Goal: Use online tool/utility: Utilize a website feature to perform a specific function

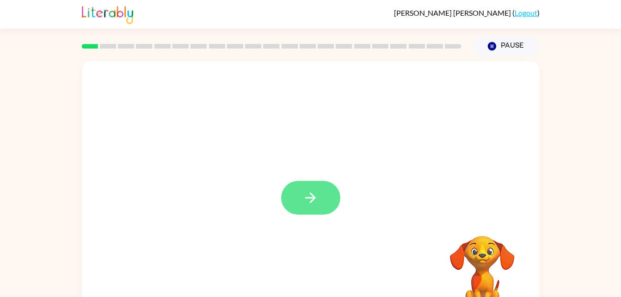
click at [322, 209] on button "button" at bounding box center [310, 198] width 59 height 34
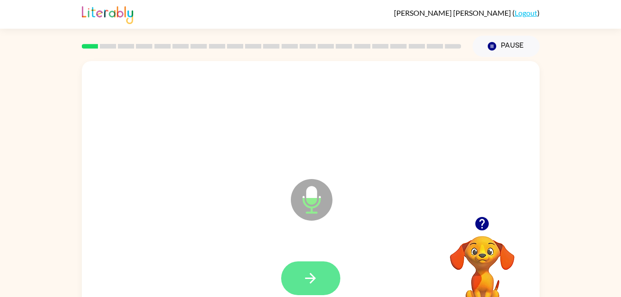
click at [322, 271] on button "button" at bounding box center [310, 278] width 59 height 34
click at [333, 278] on button "button" at bounding box center [310, 278] width 59 height 34
click at [315, 273] on icon "button" at bounding box center [311, 278] width 16 height 16
click at [322, 282] on button "button" at bounding box center [310, 278] width 59 height 34
click at [322, 281] on button "button" at bounding box center [310, 278] width 59 height 34
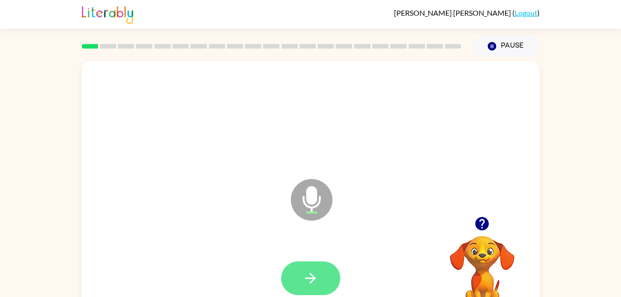
click at [319, 284] on button "button" at bounding box center [310, 278] width 59 height 34
click at [312, 272] on icon "button" at bounding box center [311, 278] width 16 height 16
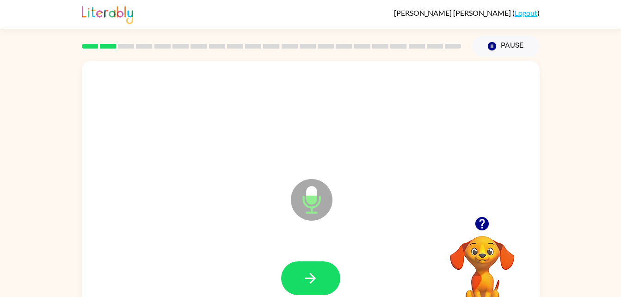
click at [328, 261] on div at bounding box center [310, 278] width 59 height 34
click at [326, 286] on button "button" at bounding box center [310, 278] width 59 height 34
click at [316, 277] on icon "button" at bounding box center [311, 278] width 16 height 16
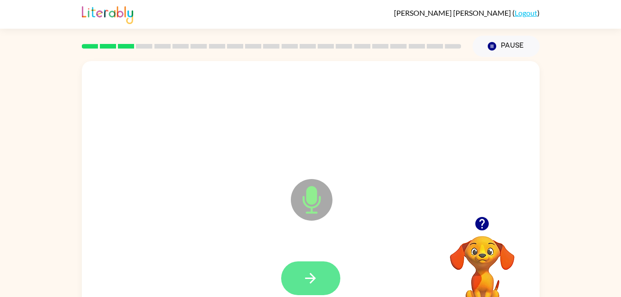
click at [323, 282] on button "button" at bounding box center [310, 278] width 59 height 34
click at [314, 284] on icon "button" at bounding box center [311, 278] width 16 height 16
click at [323, 272] on button "button" at bounding box center [310, 278] width 59 height 34
click at [323, 283] on button "button" at bounding box center [310, 278] width 59 height 34
click at [323, 282] on button "button" at bounding box center [310, 278] width 59 height 34
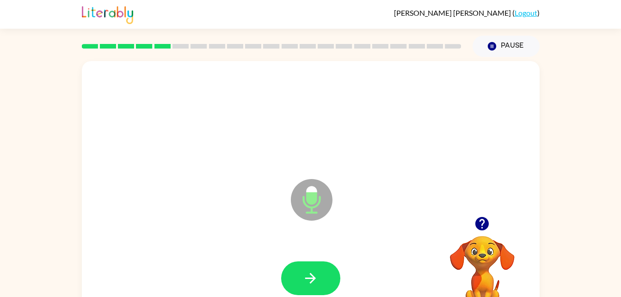
click at [482, 228] on icon "button" at bounding box center [482, 224] width 16 height 16
click at [323, 275] on button "button" at bounding box center [310, 278] width 59 height 34
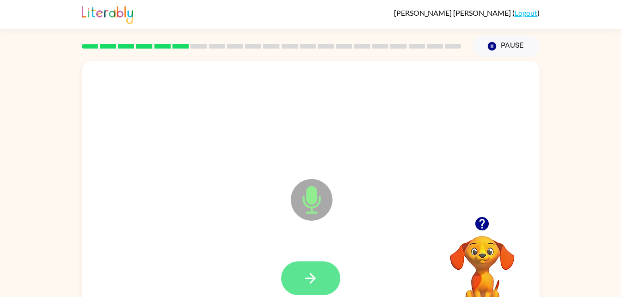
click at [325, 271] on button "button" at bounding box center [310, 278] width 59 height 34
click at [325, 278] on button "button" at bounding box center [310, 278] width 59 height 34
click at [322, 283] on button "button" at bounding box center [310, 278] width 59 height 34
click at [314, 283] on icon "button" at bounding box center [311, 278] width 16 height 16
click at [323, 290] on button "button" at bounding box center [310, 278] width 59 height 34
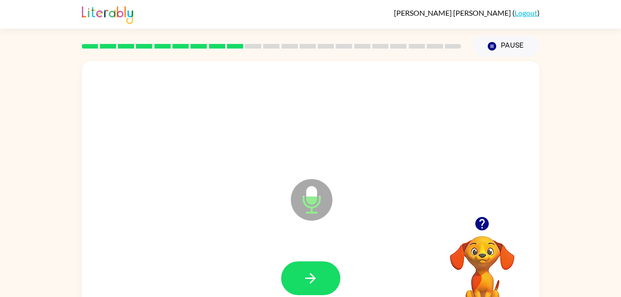
click at [488, 227] on icon "button" at bounding box center [482, 224] width 16 height 16
click at [322, 284] on button "button" at bounding box center [310, 278] width 59 height 34
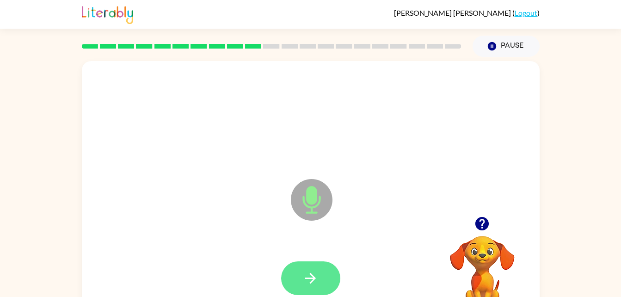
click at [301, 289] on button "button" at bounding box center [310, 278] width 59 height 34
click at [322, 283] on button "button" at bounding box center [310, 278] width 59 height 34
click at [327, 291] on button "button" at bounding box center [310, 278] width 59 height 34
click at [320, 272] on button "button" at bounding box center [310, 278] width 59 height 34
click at [307, 282] on icon "button" at bounding box center [311, 278] width 16 height 16
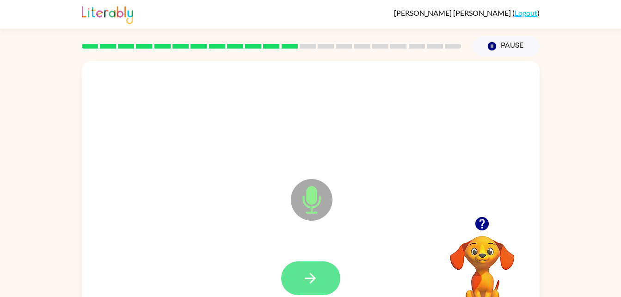
click at [315, 279] on icon "button" at bounding box center [311, 278] width 16 height 16
click at [324, 273] on button "button" at bounding box center [310, 278] width 59 height 34
click at [327, 278] on button "button" at bounding box center [310, 278] width 59 height 34
click at [328, 291] on button "button" at bounding box center [310, 278] width 59 height 34
click at [323, 280] on button "button" at bounding box center [310, 278] width 59 height 34
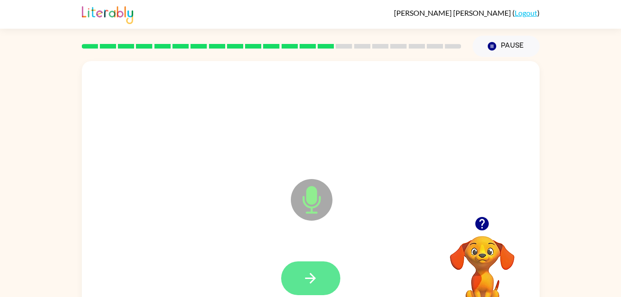
click at [324, 277] on button "button" at bounding box center [310, 278] width 59 height 34
click at [312, 278] on icon "button" at bounding box center [310, 278] width 11 height 11
click at [331, 265] on button "button" at bounding box center [310, 278] width 59 height 34
click at [312, 294] on button "button" at bounding box center [310, 278] width 59 height 34
click at [321, 272] on button "button" at bounding box center [310, 278] width 59 height 34
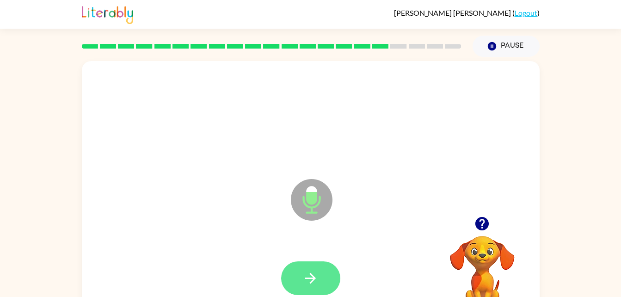
click at [322, 276] on button "button" at bounding box center [310, 278] width 59 height 34
click at [329, 290] on button "button" at bounding box center [310, 278] width 59 height 34
click at [485, 229] on icon "button" at bounding box center [482, 223] width 13 height 13
click at [487, 226] on icon "button" at bounding box center [482, 223] width 13 height 13
click at [317, 279] on icon "button" at bounding box center [311, 278] width 16 height 16
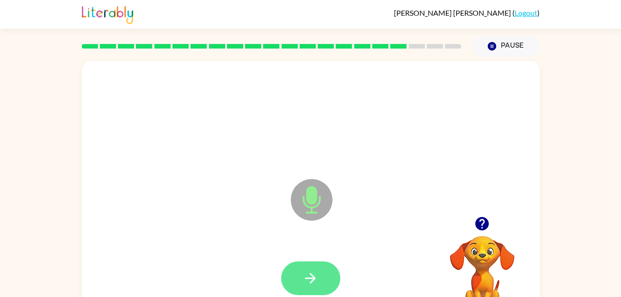
click at [325, 286] on button "button" at bounding box center [310, 278] width 59 height 34
click at [486, 226] on icon "button" at bounding box center [482, 223] width 13 height 13
click at [318, 280] on icon "button" at bounding box center [311, 278] width 16 height 16
click at [317, 278] on icon "button" at bounding box center [311, 278] width 16 height 16
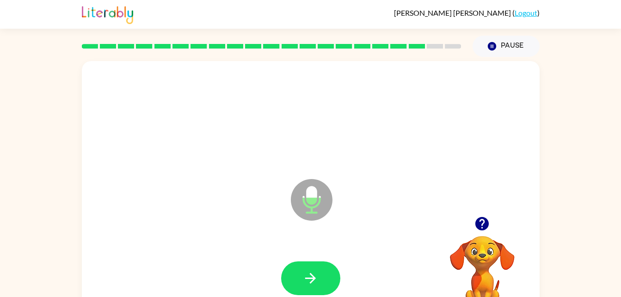
click at [336, 263] on div at bounding box center [310, 278] width 59 height 34
click at [307, 293] on button "button" at bounding box center [310, 278] width 59 height 34
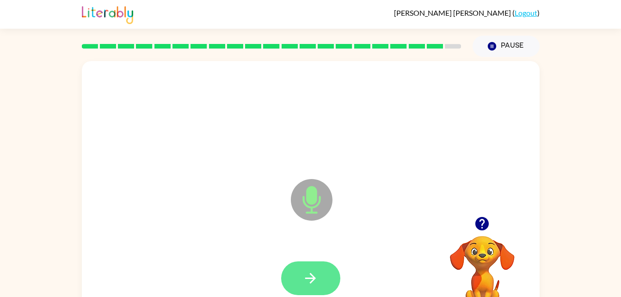
click at [318, 287] on button "button" at bounding box center [310, 278] width 59 height 34
click at [315, 283] on icon "button" at bounding box center [311, 278] width 16 height 16
